Goal: Task Accomplishment & Management: Use online tool/utility

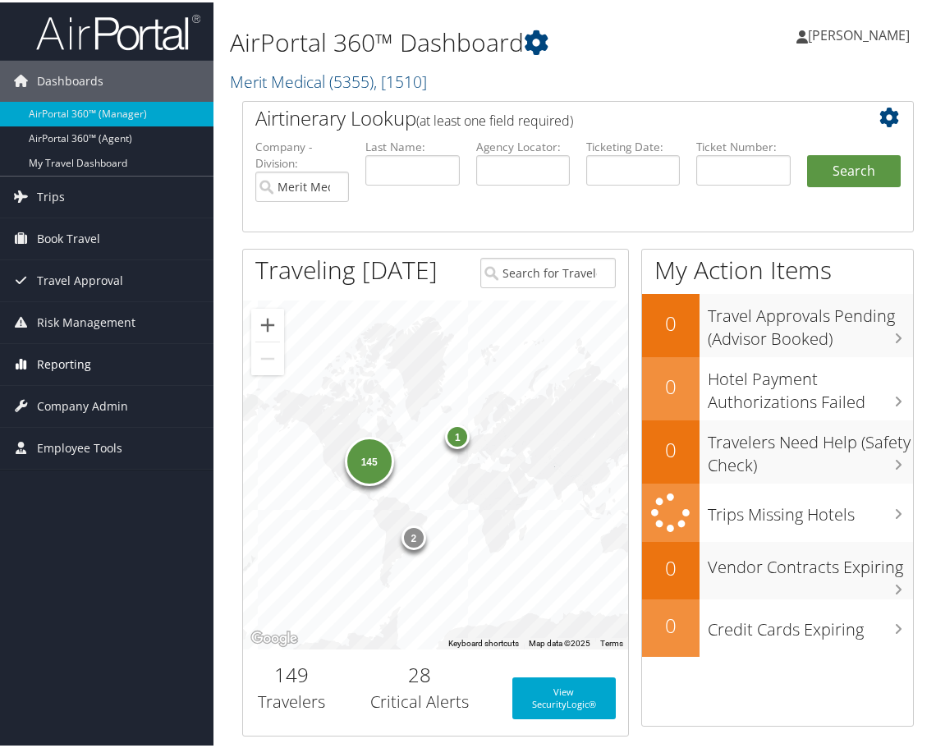
click at [57, 362] on span "Reporting" at bounding box center [64, 361] width 54 height 41
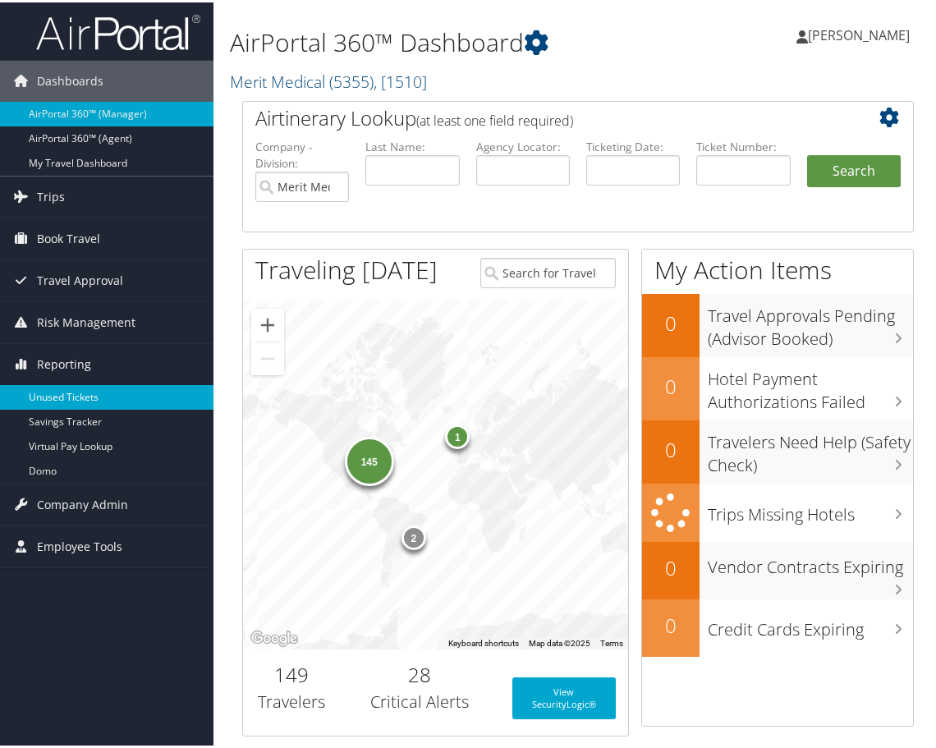
click at [77, 389] on link "Unused Tickets" at bounding box center [106, 394] width 213 height 25
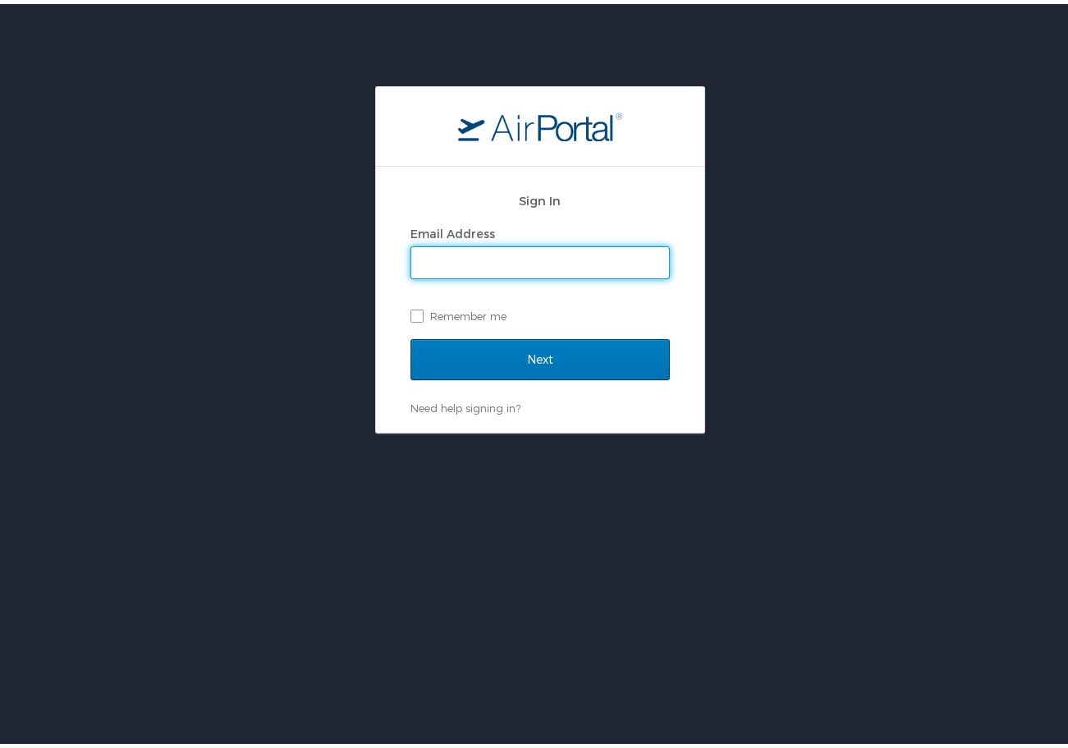
type input "[PERSON_NAME][DOMAIN_NAME][EMAIL_ADDRESS][PERSON_NAME][DOMAIN_NAME]"
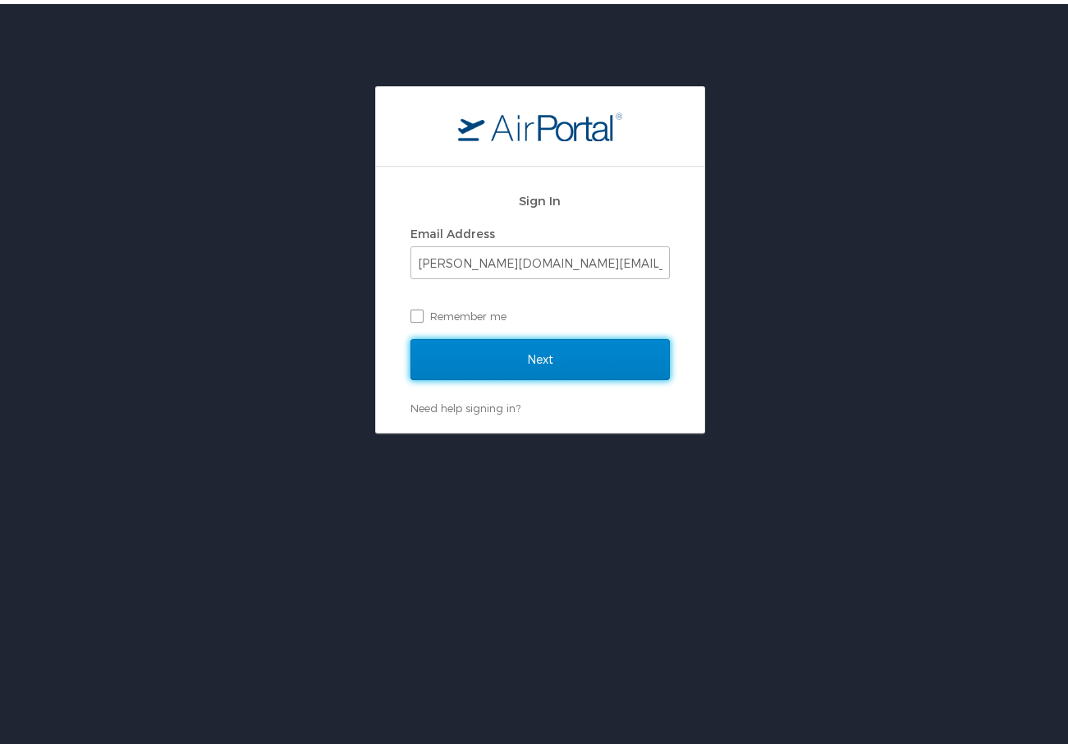
click at [514, 346] on input "Next" at bounding box center [539, 355] width 259 height 41
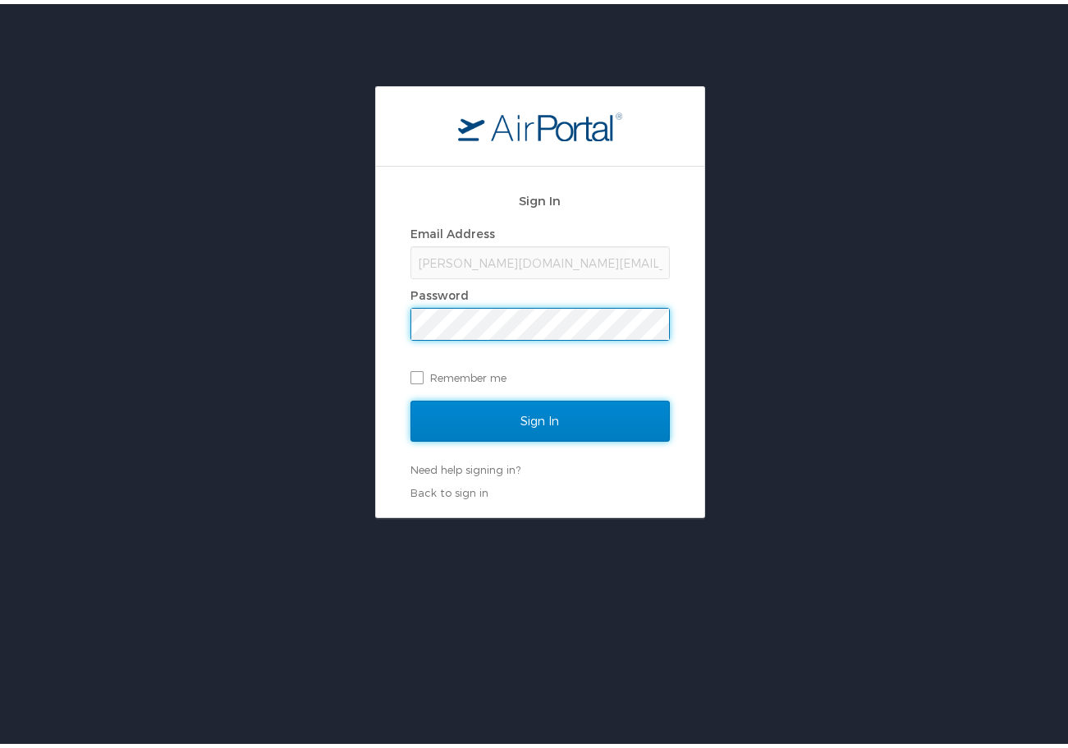
click at [538, 420] on input "Sign In" at bounding box center [539, 416] width 259 height 41
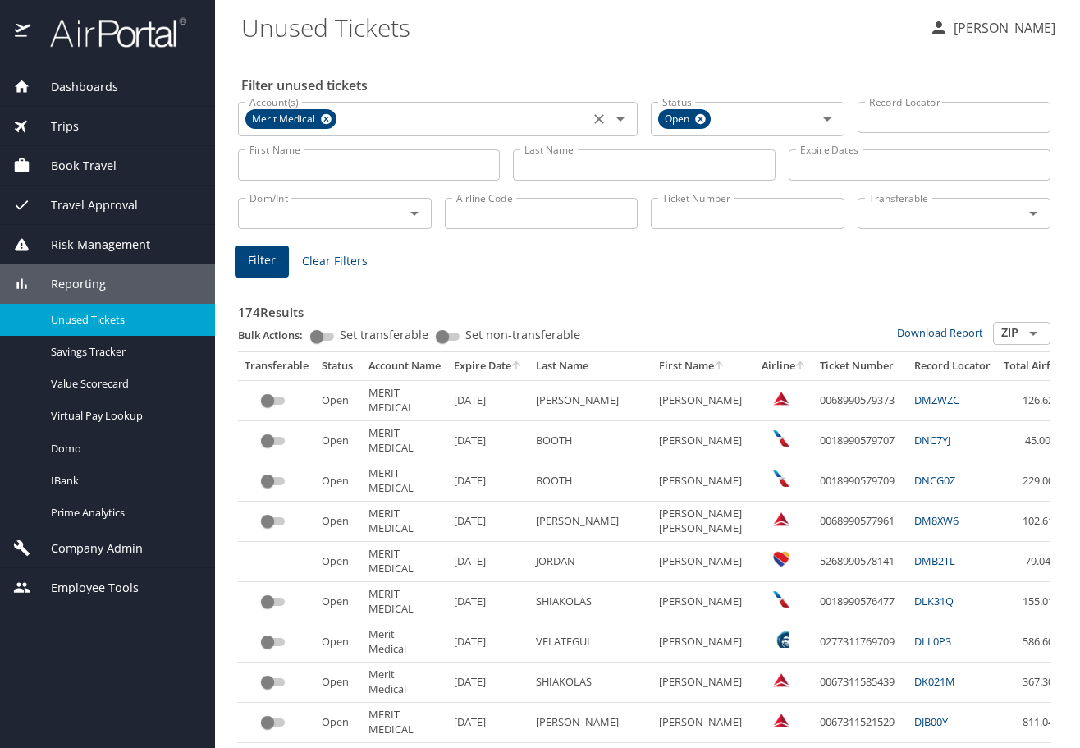
click at [330, 122] on icon at bounding box center [326, 119] width 12 height 18
click at [341, 119] on input "Account(s)" at bounding box center [413, 117] width 341 height 21
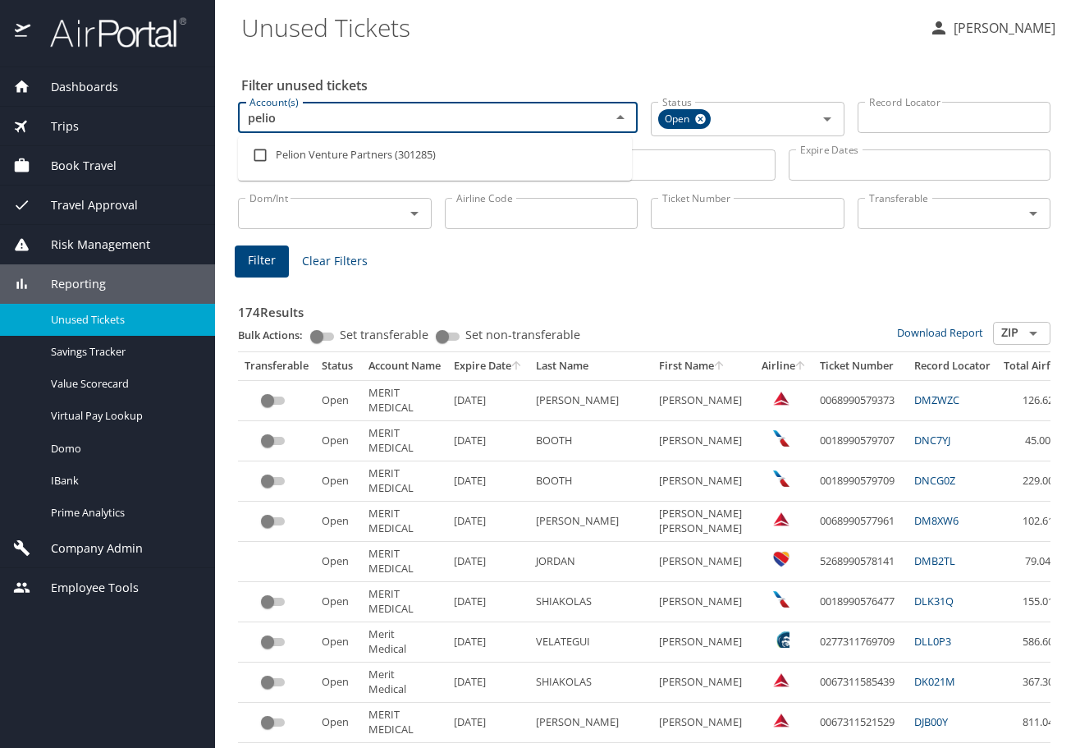
type input "pelion"
click at [266, 157] on input "checkbox" at bounding box center [260, 155] width 31 height 31
checkbox input "true"
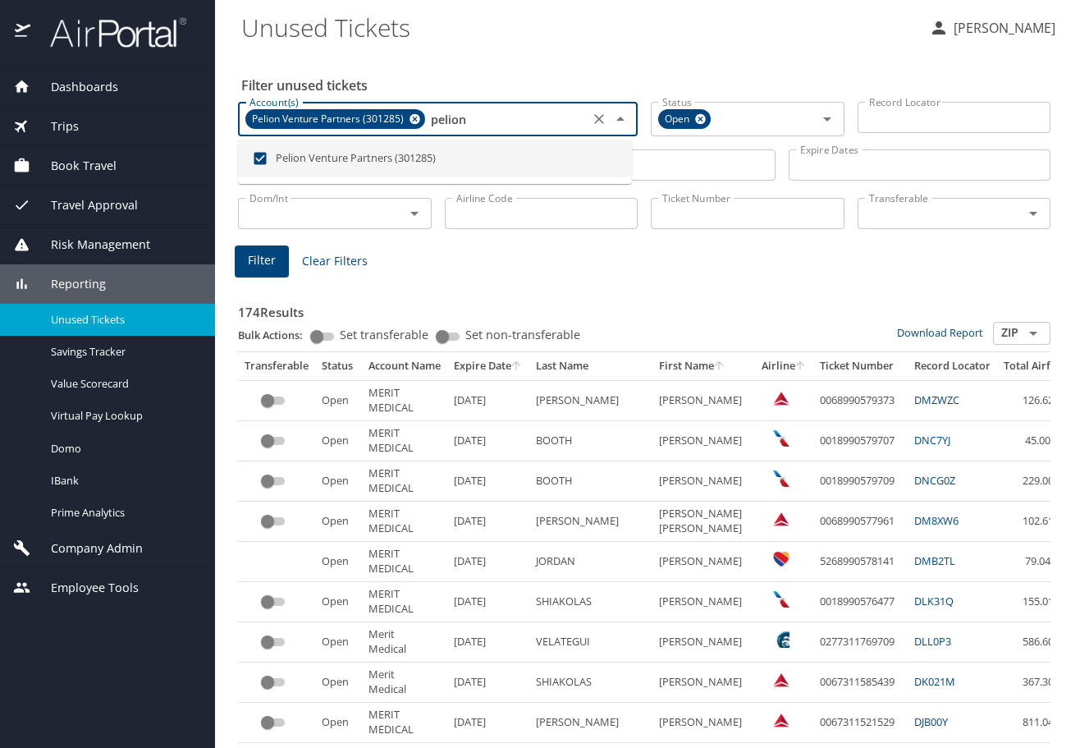
type input "pelion"
click at [662, 171] on input "Last Name" at bounding box center [644, 164] width 262 height 31
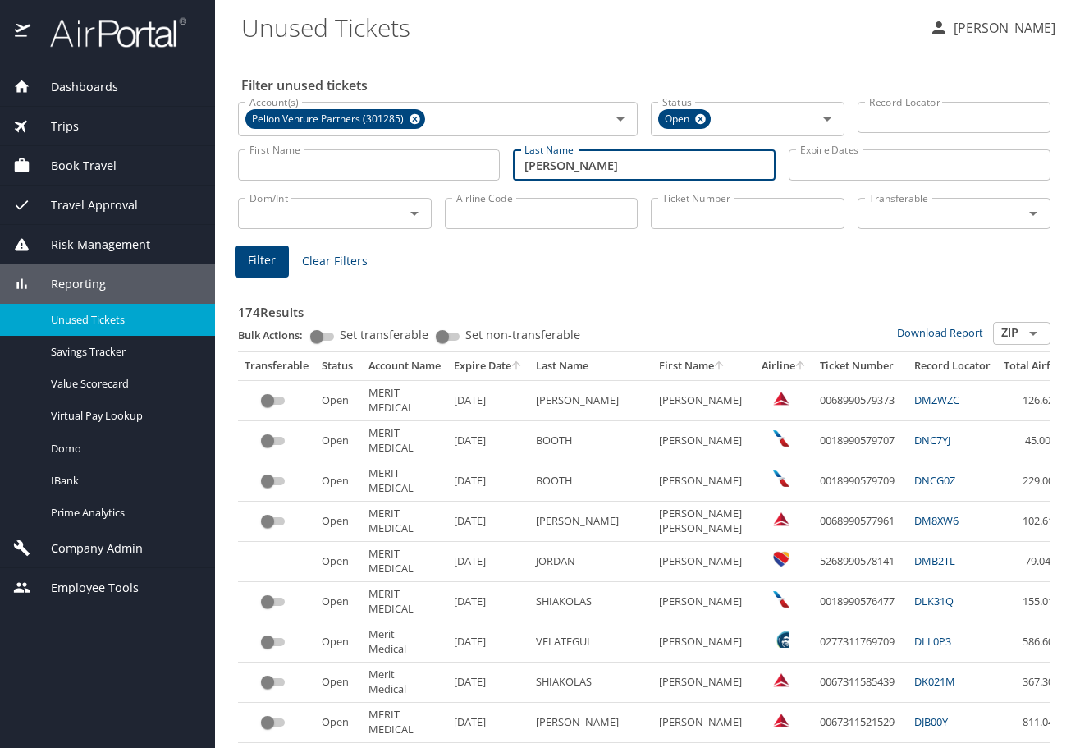
type input "gajkowski"
click at [257, 270] on span "Filter" at bounding box center [262, 260] width 28 height 21
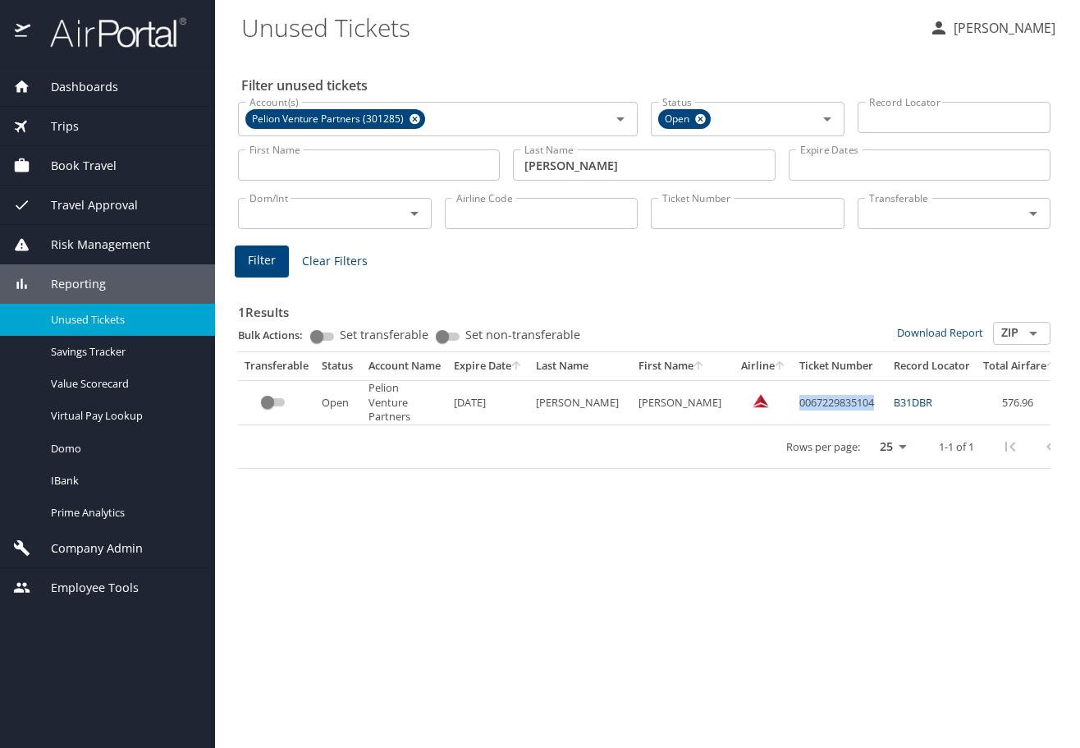
drag, startPoint x: 762, startPoint y: 405, endPoint x: 837, endPoint y: 401, distance: 75.6
click at [837, 401] on td "0067229835104" at bounding box center [840, 402] width 94 height 45
copy td "0067229835104"
